Goal: Transaction & Acquisition: Subscribe to service/newsletter

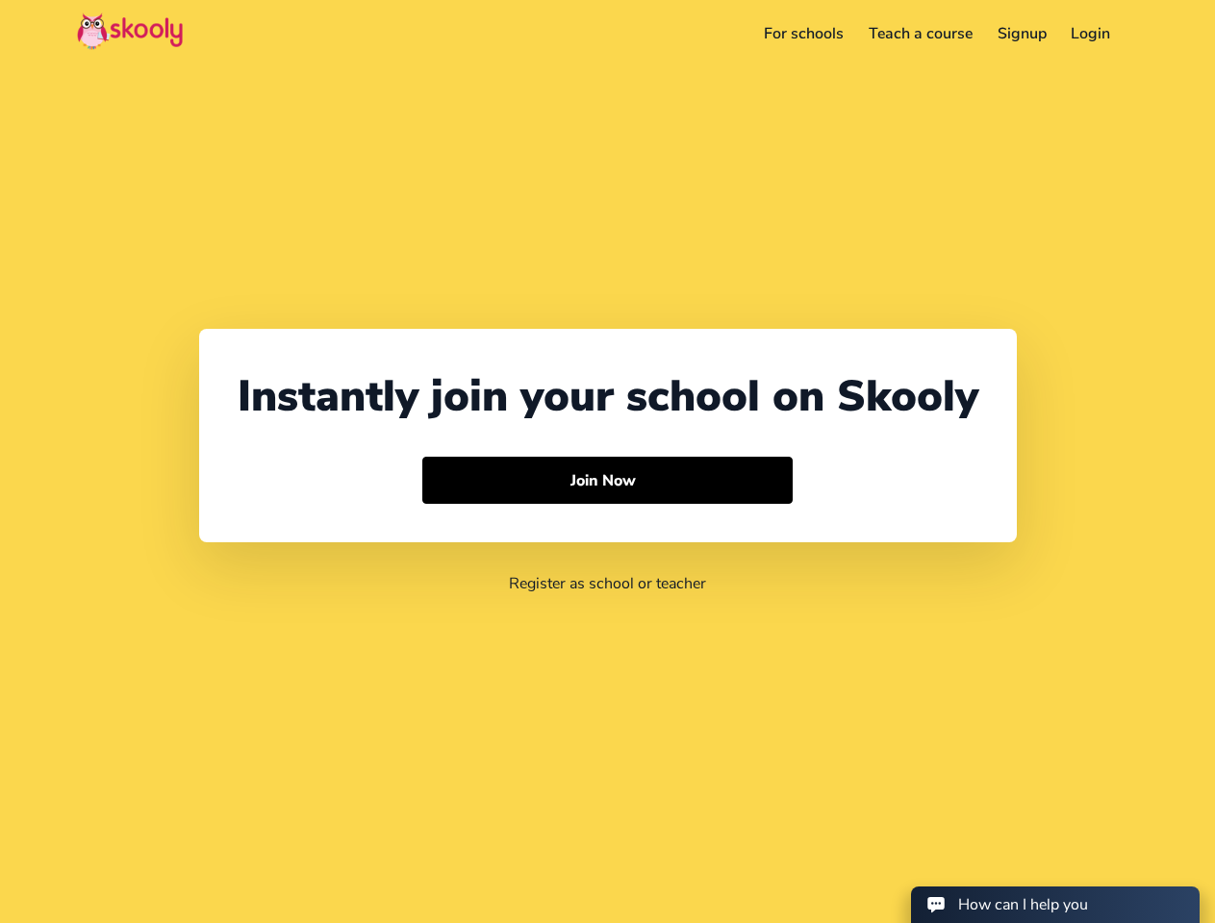
select select "1"
select select "[GEOGRAPHIC_DATA]"
select select "America/New_York"
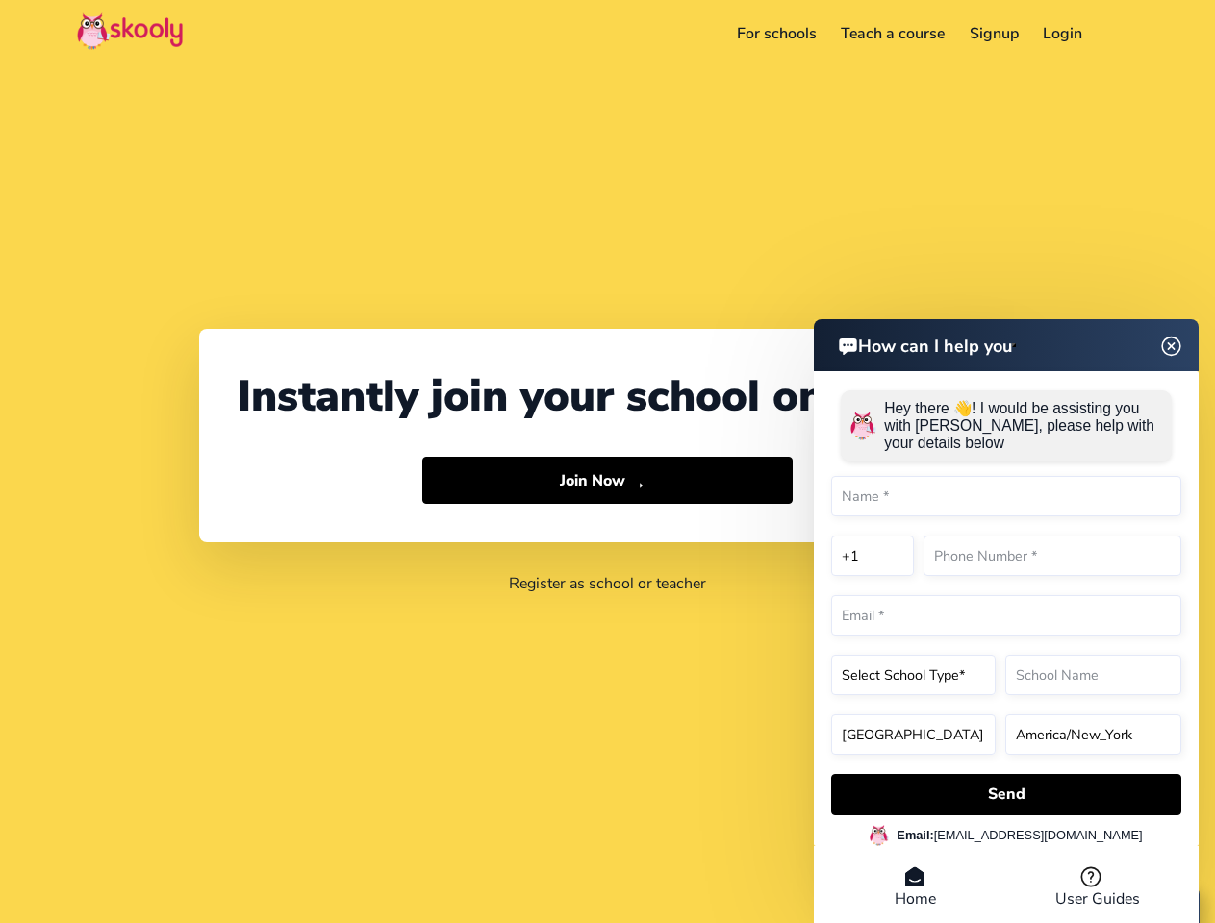
click at [607, 462] on button "Join Now Arrow Forward" at bounding box center [607, 481] width 370 height 48
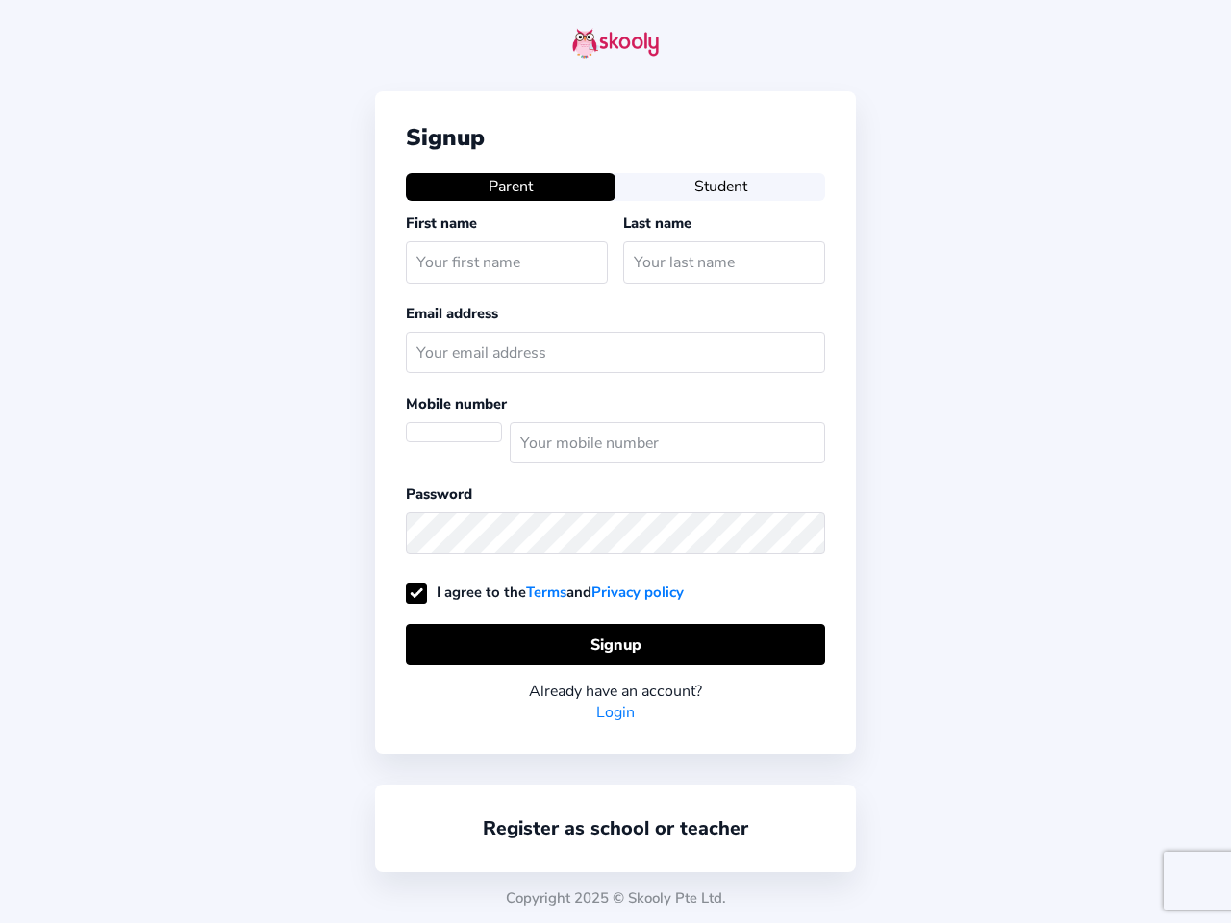
click at [1123, 34] on div "Signup Parent Student First name Last name Email address Mobile number Password…" at bounding box center [615, 461] width 1231 height 923
click at [607, 481] on div "Signup Parent Student First name Last name Email address Mobile number Password…" at bounding box center [615, 422] width 481 height 663
click at [1006, 793] on div "Signup Parent Student First name Last name Email address Mobile number Password…" at bounding box center [615, 461] width 1231 height 923
click at [1006, 794] on div "Signup Parent Student First name Last name Email address Mobile number Password…" at bounding box center [615, 461] width 1231 height 923
click at [915, 888] on div "Copyright 2025 © Skooly Pte Ltd." at bounding box center [615, 898] width 1231 height 50
